Goal: Task Accomplishment & Management: Use online tool/utility

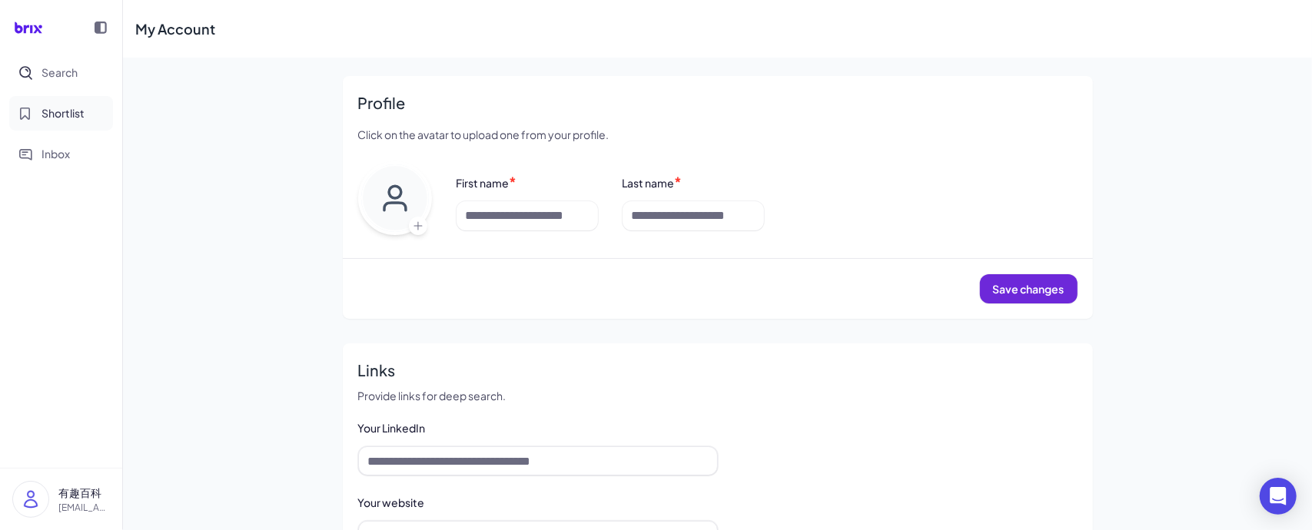
click at [32, 102] on button "Shortlist" at bounding box center [61, 113] width 104 height 35
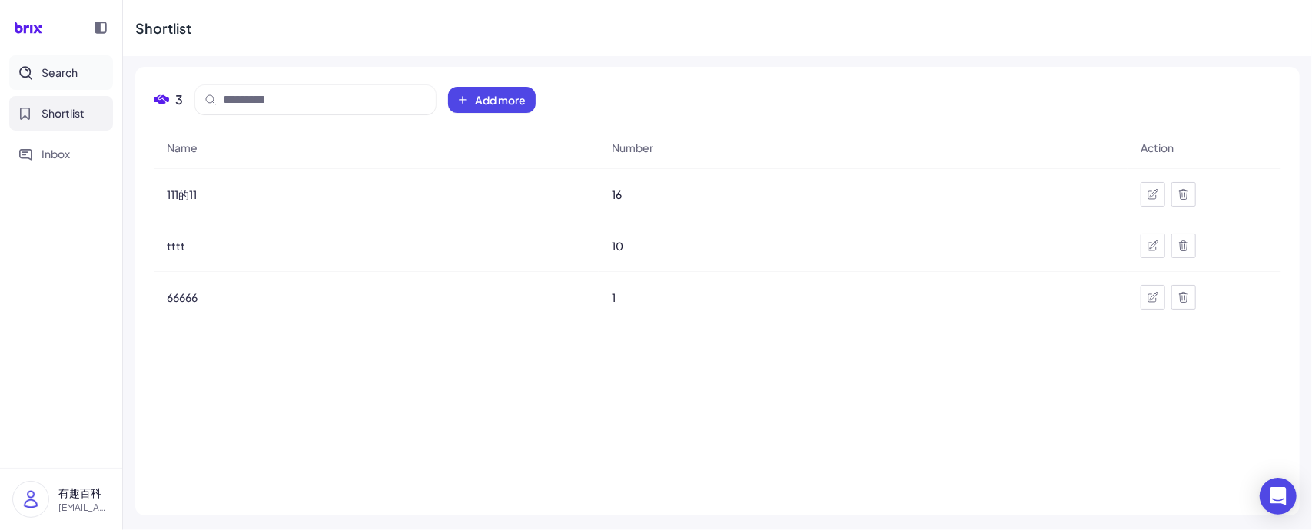
click at [48, 78] on span "Search" at bounding box center [60, 73] width 36 height 16
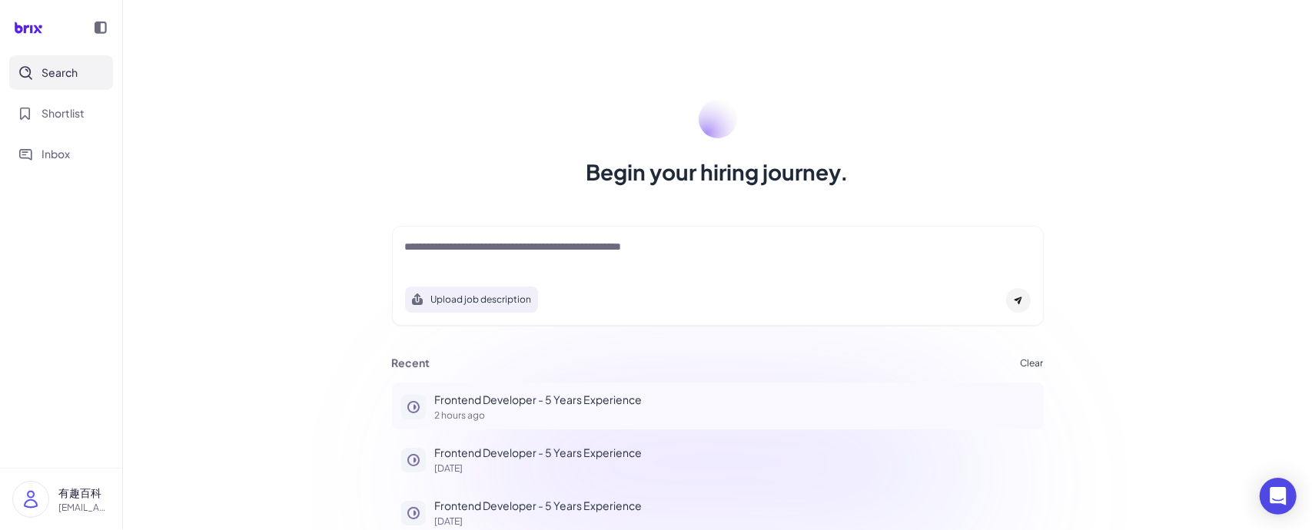
click at [490, 397] on p "Frontend Developer - 5 Years Experience" at bounding box center [735, 400] width 600 height 16
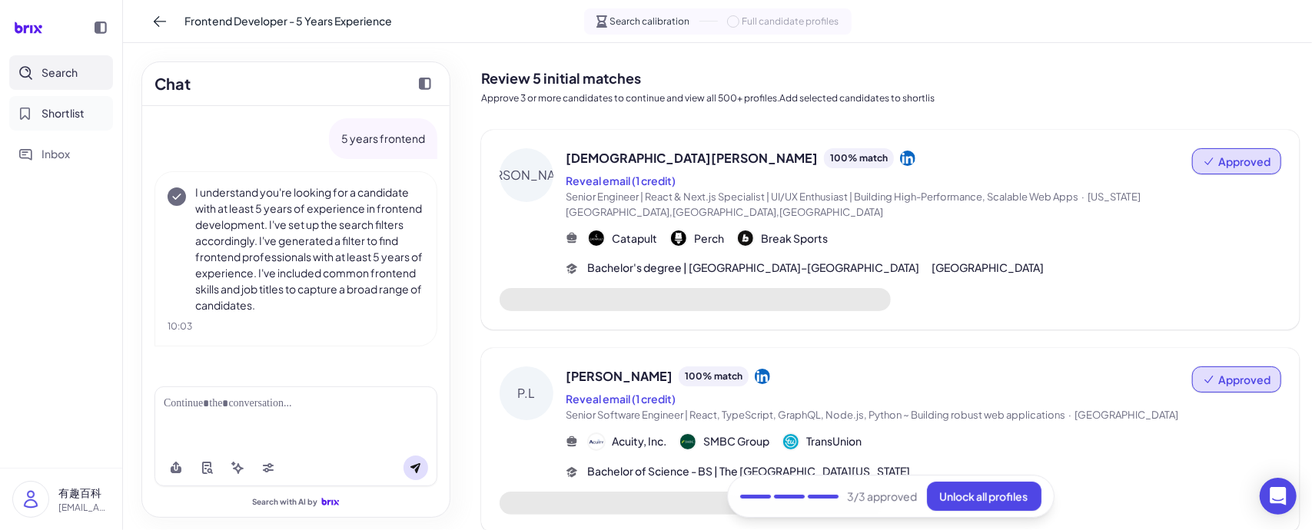
click at [57, 121] on span "Shortlist" at bounding box center [63, 113] width 43 height 16
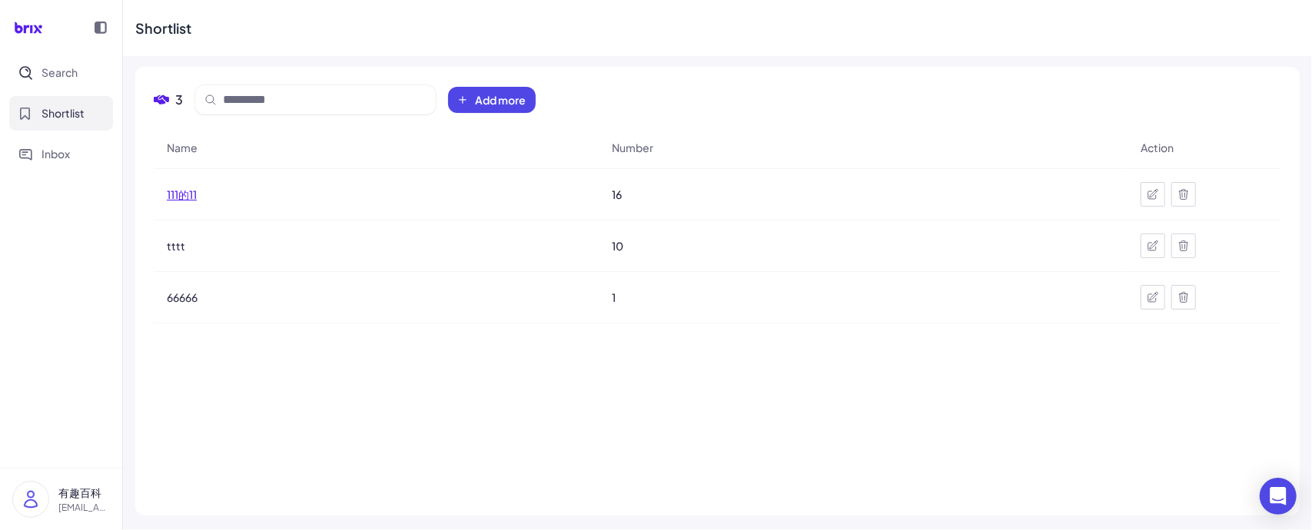
click at [185, 187] on span "111的11" at bounding box center [182, 194] width 30 height 15
click at [190, 196] on span "111的11" at bounding box center [182, 194] width 30 height 15
click at [186, 201] on span "111的11" at bounding box center [182, 194] width 30 height 15
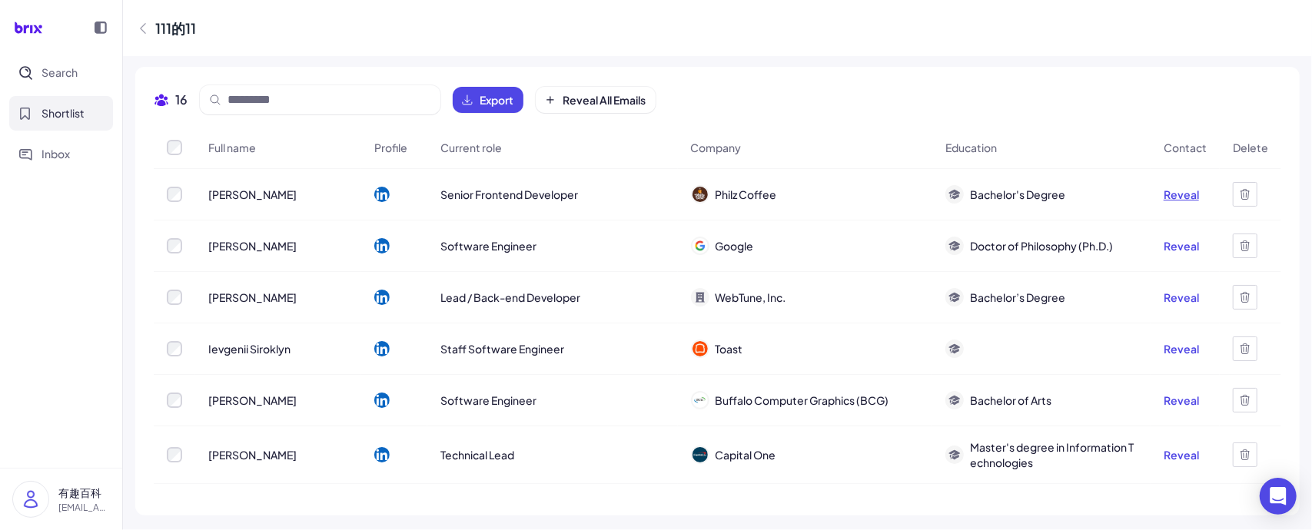
click at [1169, 196] on button "Reveal" at bounding box center [1181, 194] width 35 height 15
click at [1176, 194] on button "Reveal" at bounding box center [1181, 194] width 35 height 15
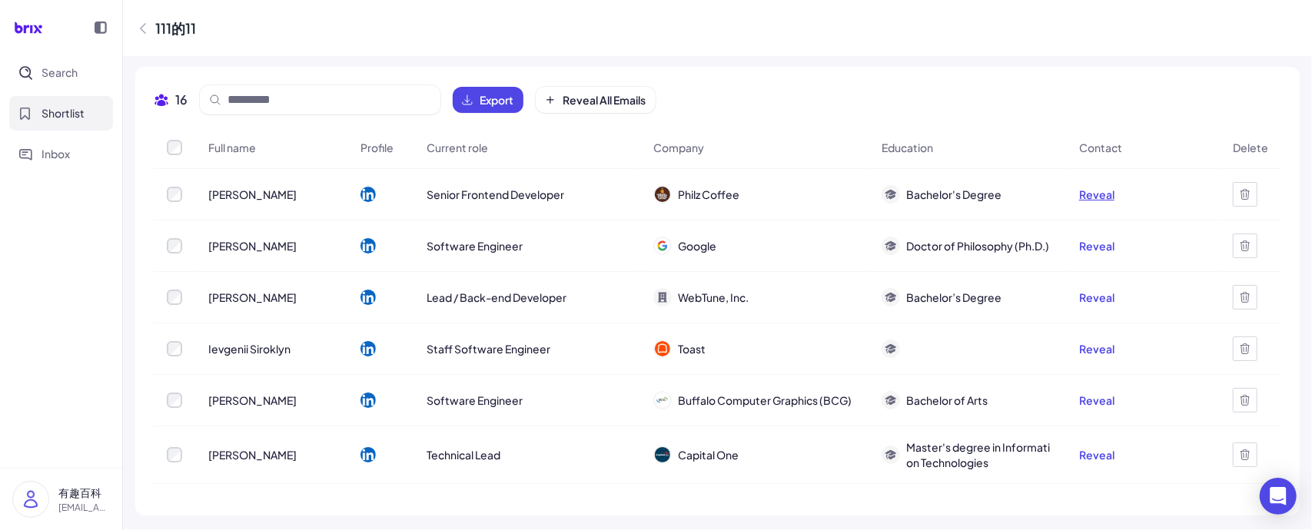
click at [1095, 195] on button "Reveal" at bounding box center [1096, 194] width 35 height 15
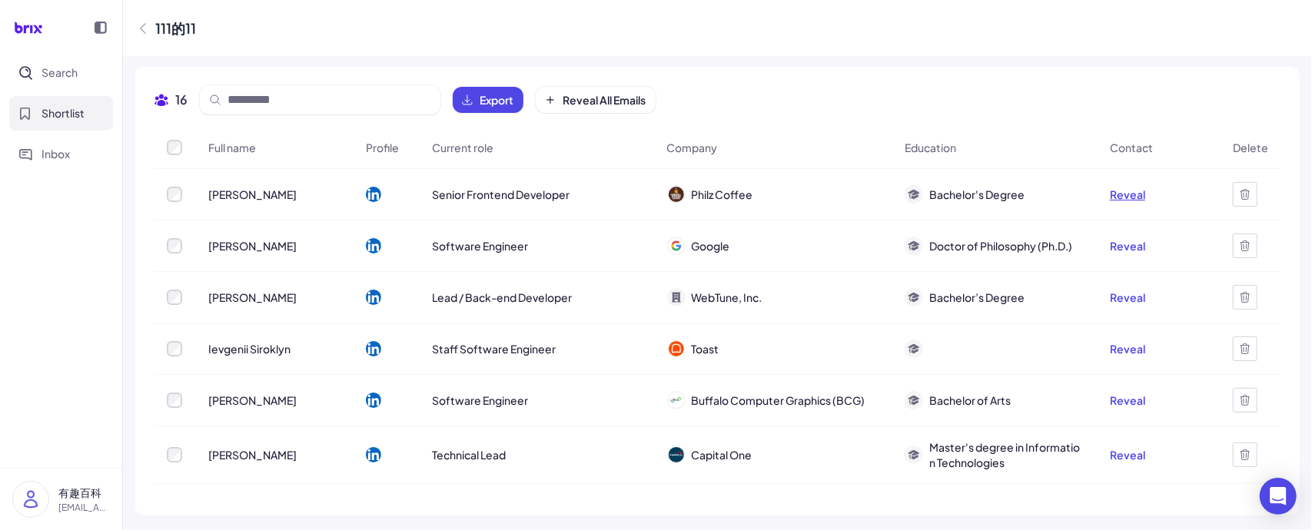
click at [1131, 193] on button "Reveal" at bounding box center [1127, 194] width 35 height 15
click at [60, 494] on p "有趣百科" at bounding box center [84, 493] width 52 height 16
click at [14, 511] on div at bounding box center [30, 499] width 37 height 37
click at [69, 494] on p "有趣百科" at bounding box center [84, 493] width 52 height 16
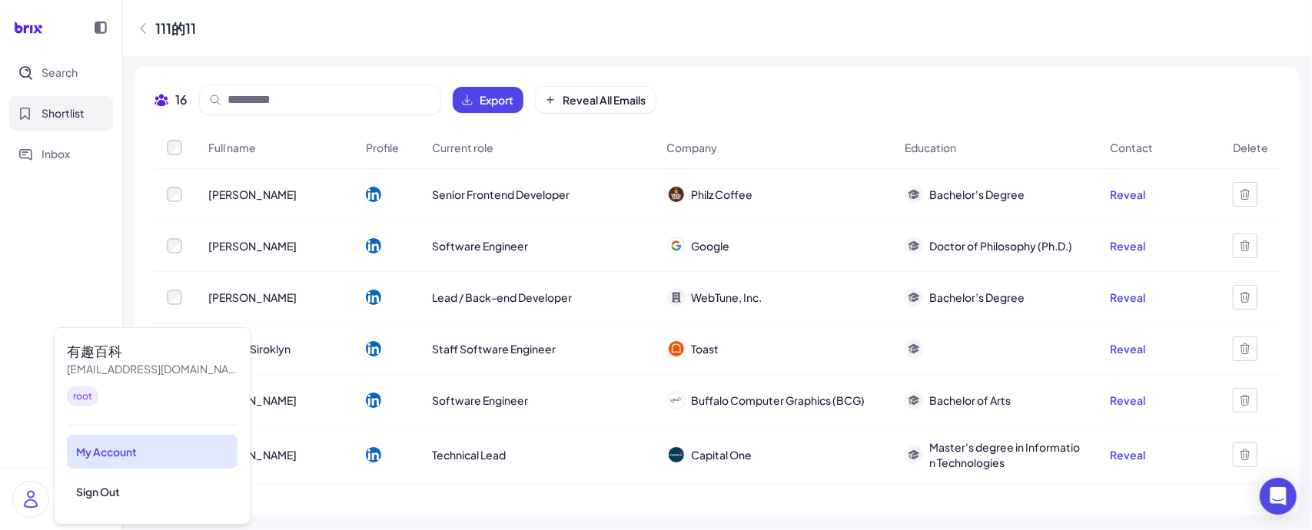
click at [118, 462] on div "My Account" at bounding box center [152, 452] width 171 height 34
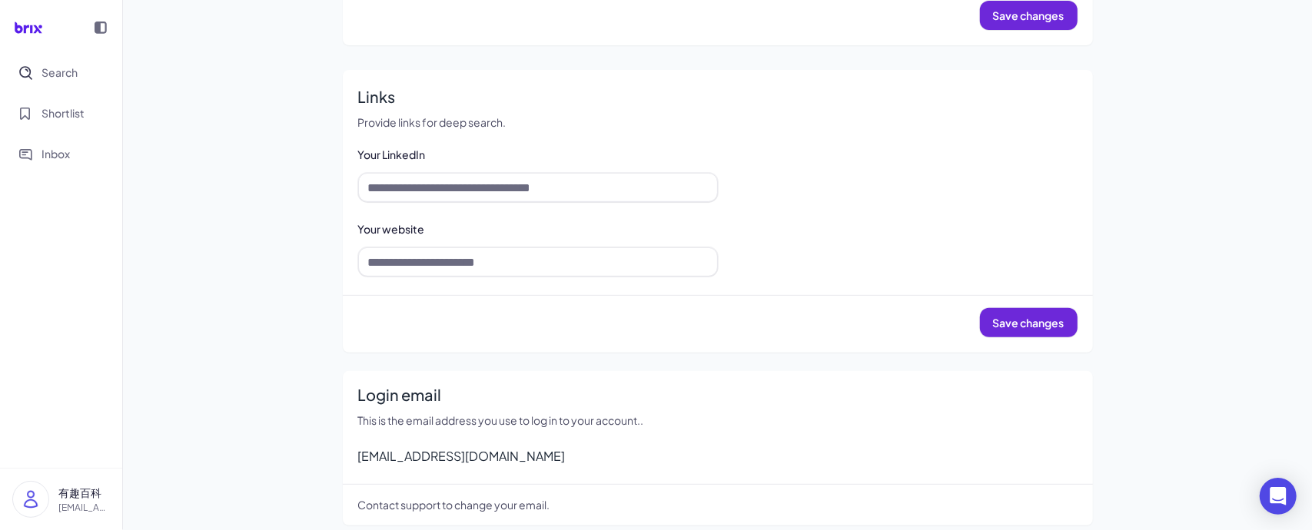
scroll to position [286, 0]
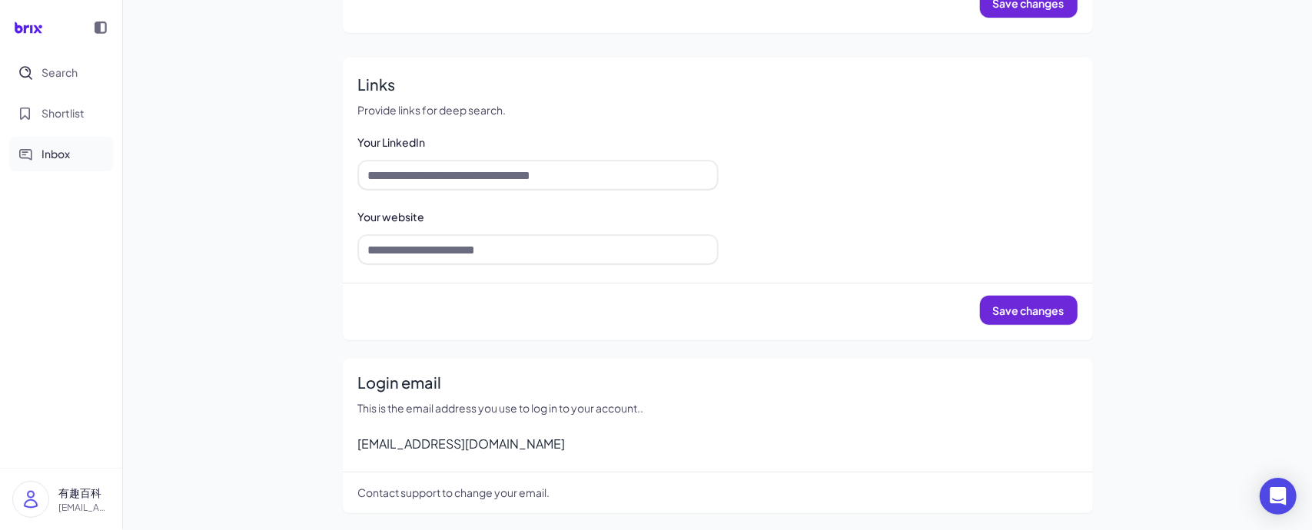
click at [62, 150] on span "Inbox" at bounding box center [56, 154] width 28 height 16
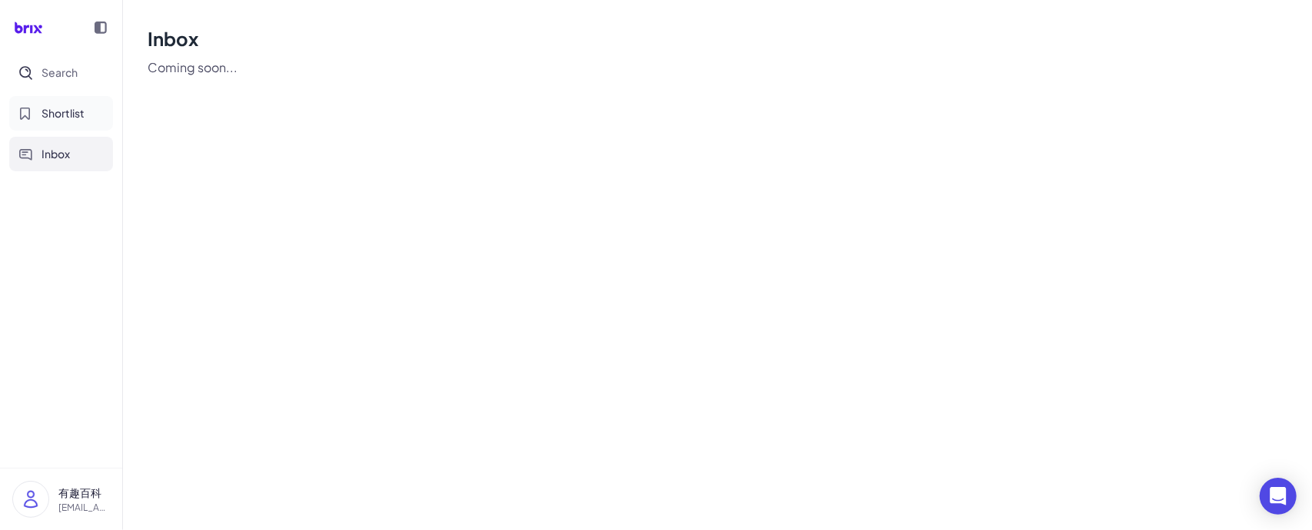
click at [66, 119] on span "Shortlist" at bounding box center [63, 113] width 43 height 16
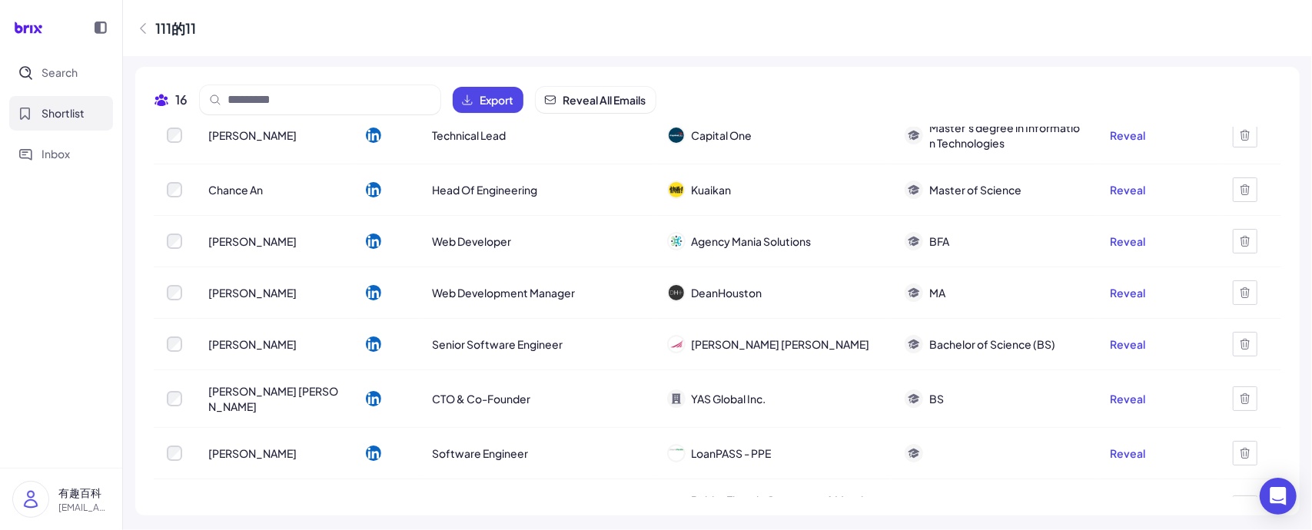
scroll to position [144, 0]
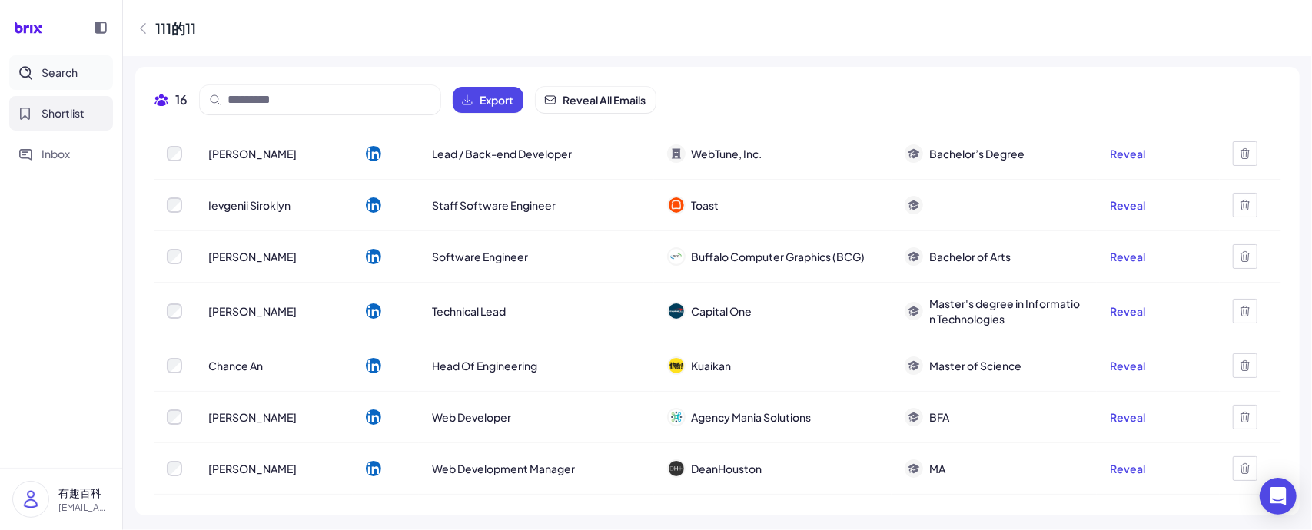
click at [78, 75] on button "Search" at bounding box center [61, 72] width 104 height 35
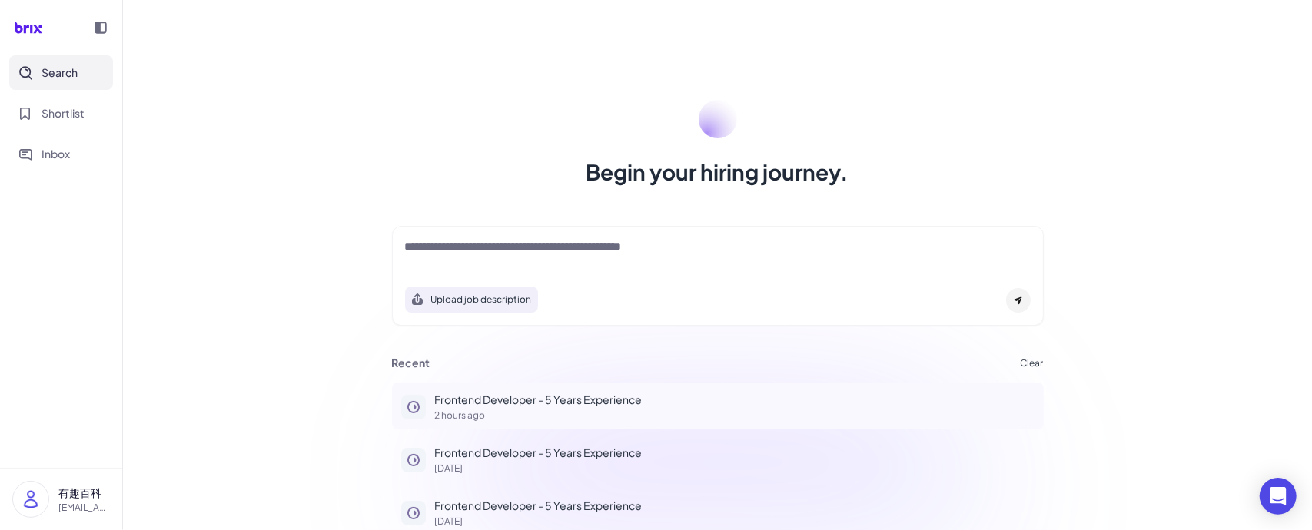
click at [509, 411] on p "2 hours ago" at bounding box center [735, 415] width 600 height 9
